Goal: Task Accomplishment & Management: Use online tool/utility

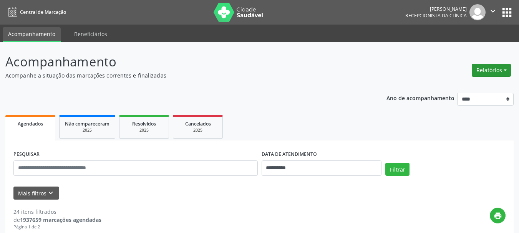
drag, startPoint x: 0, startPoint y: 0, endPoint x: 491, endPoint y: 70, distance: 496.1
click at [492, 70] on button "Relatórios" at bounding box center [491, 70] width 39 height 13
click at [460, 89] on link "Agendamentos" at bounding box center [470, 86] width 83 height 11
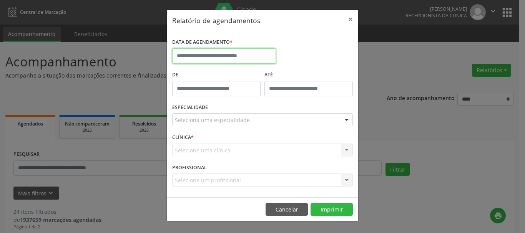
click at [227, 58] on input "text" at bounding box center [224, 55] width 104 height 15
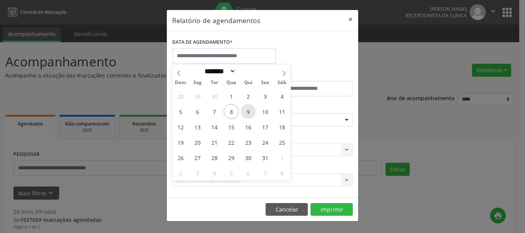
click at [249, 112] on span "9" at bounding box center [247, 111] width 15 height 15
type input "**********"
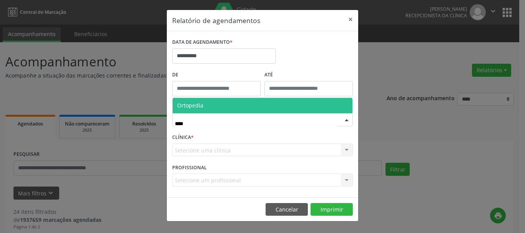
type input "*****"
click at [211, 103] on span "Ortopedia" at bounding box center [262, 105] width 180 height 15
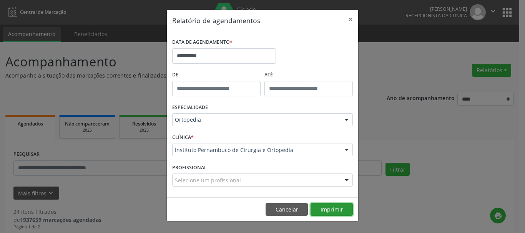
click at [315, 210] on button "Imprimir" at bounding box center [331, 209] width 42 height 13
click at [353, 19] on button "×" at bounding box center [350, 19] width 15 height 19
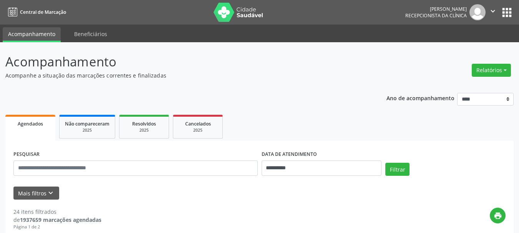
click at [493, 6] on button "" at bounding box center [492, 12] width 15 height 16
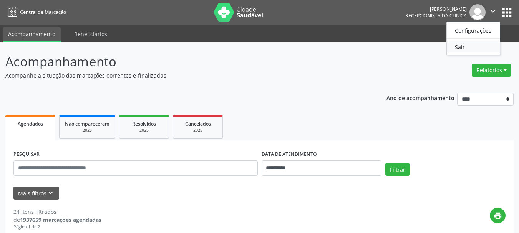
click at [460, 43] on link "Sair" at bounding box center [473, 46] width 53 height 11
